Goal: Task Accomplishment & Management: Manage account settings

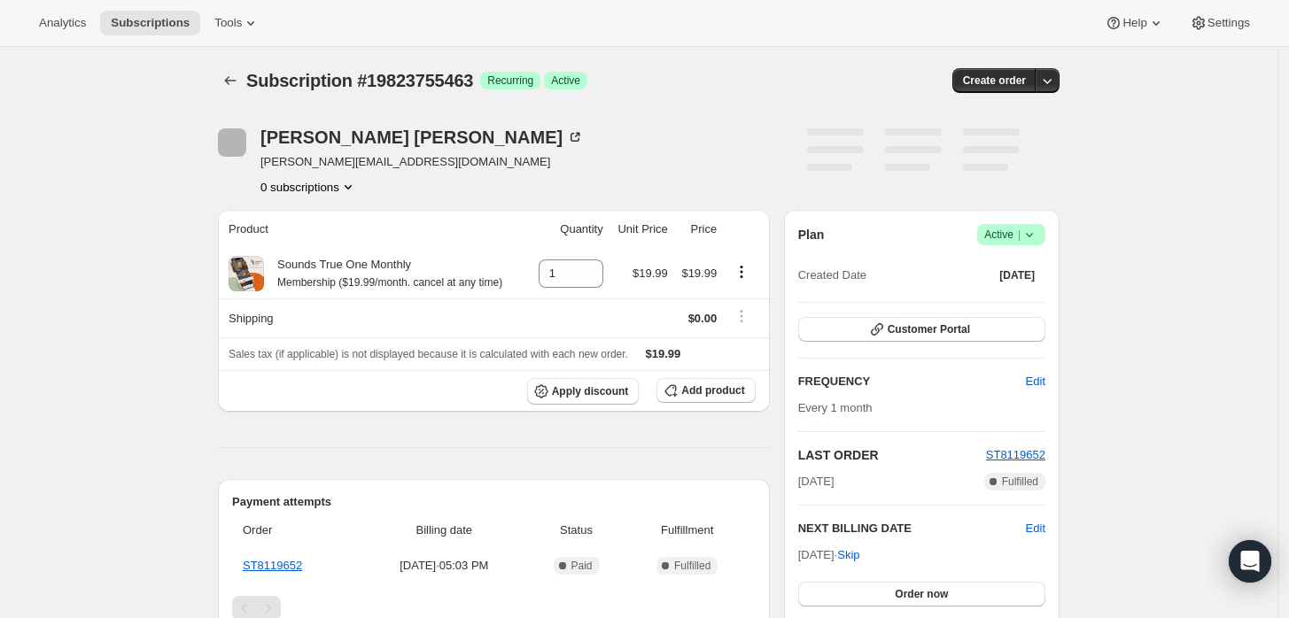
click at [1037, 231] on icon at bounding box center [1029, 235] width 18 height 18
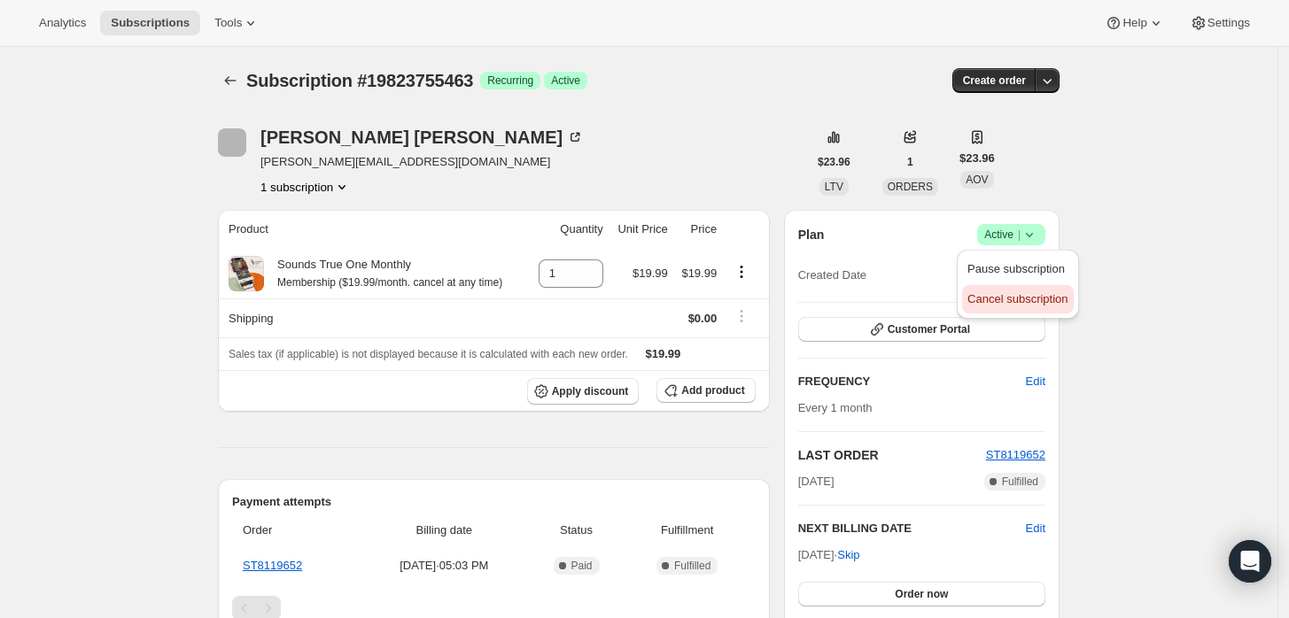
click at [1034, 297] on span "Cancel subscription" at bounding box center [1017, 298] width 100 height 13
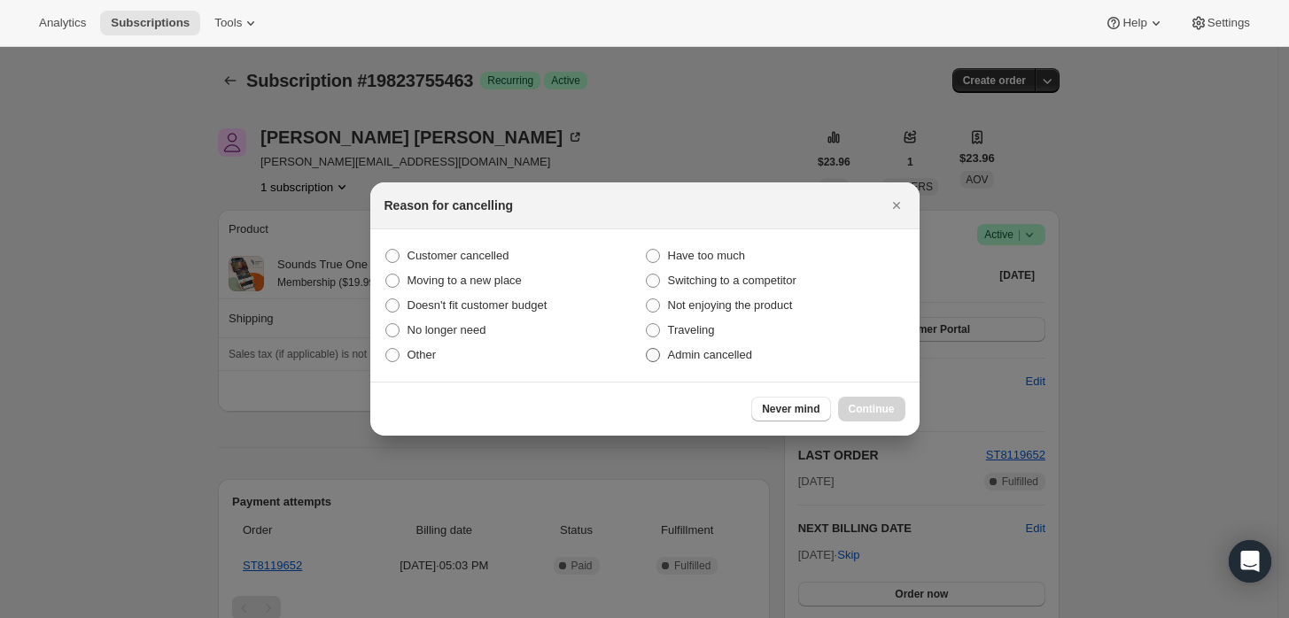
click at [684, 359] on span "Admin cancelled" at bounding box center [710, 354] width 84 height 13
click at [646, 349] on input "Admin cancelled" at bounding box center [646, 348] width 1 height 1
radio input "true"
click at [863, 407] on span "Continue" at bounding box center [871, 409] width 46 height 14
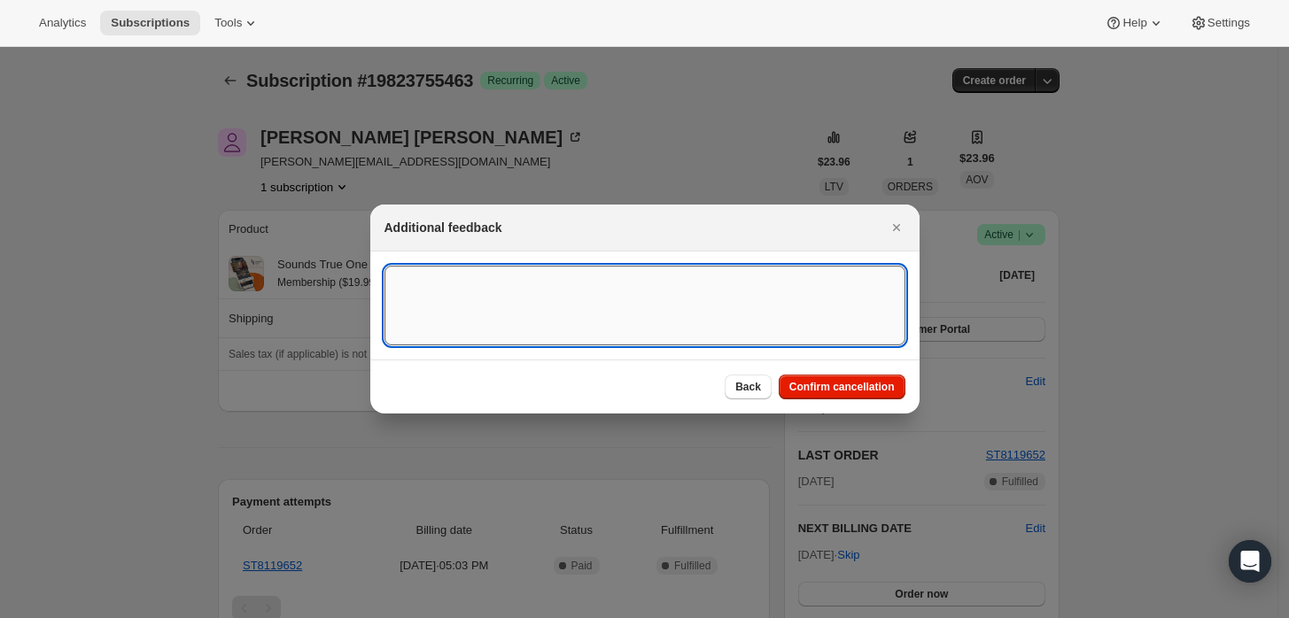
click at [719, 321] on textarea ":rbk:" at bounding box center [644, 306] width 521 height 80
type textarea "Customer requested cancellation."
drag, startPoint x: 814, startPoint y: 392, endPoint x: 815, endPoint y: 402, distance: 9.8
click at [814, 399] on button "Confirm cancellation" at bounding box center [841, 387] width 127 height 25
